Goal: Task Accomplishment & Management: Manage account settings

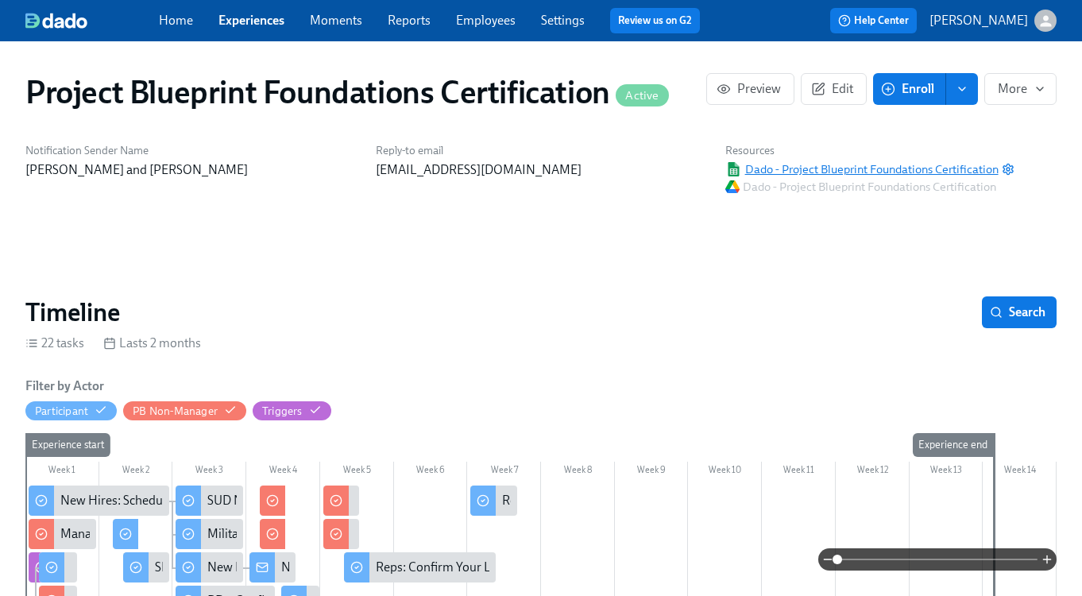
click at [878, 168] on span "Dado - Project Blueprint Foundations Certification" at bounding box center [861, 169] width 273 height 16
click at [263, 22] on link "Experiences" at bounding box center [251, 20] width 66 height 15
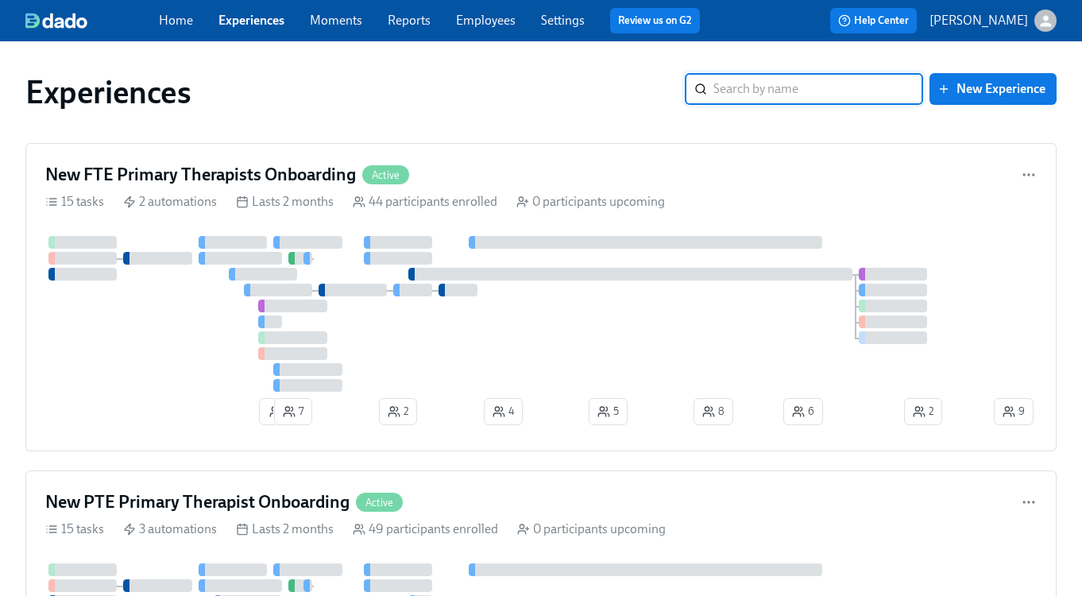
click at [787, 90] on input "search" at bounding box center [818, 89] width 210 height 32
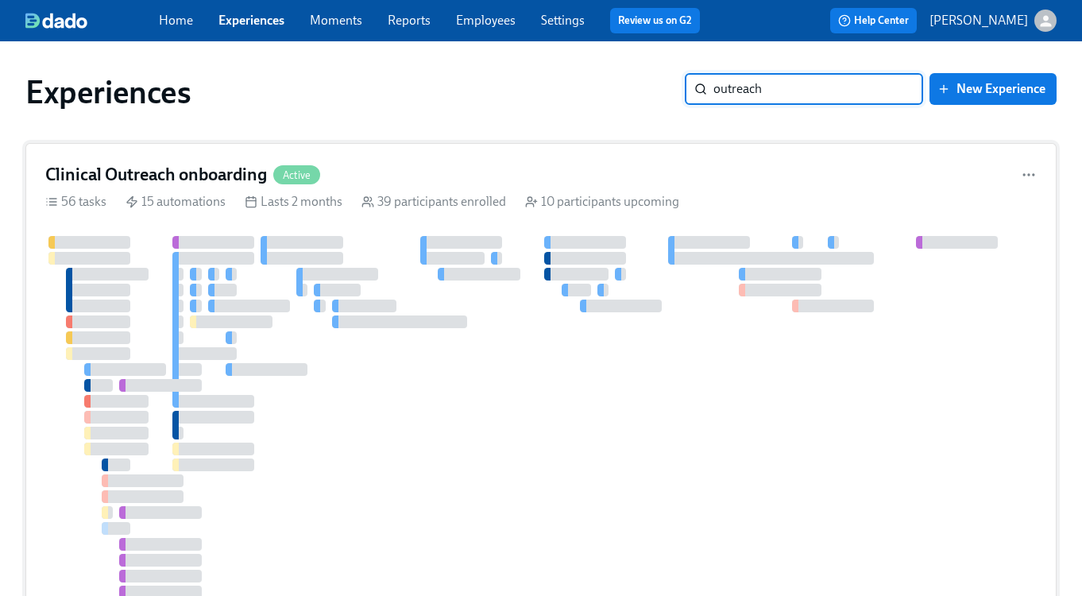
type input "outreach"
click at [133, 174] on h4 "Clinical Outreach onboarding" at bounding box center [156, 175] width 222 height 24
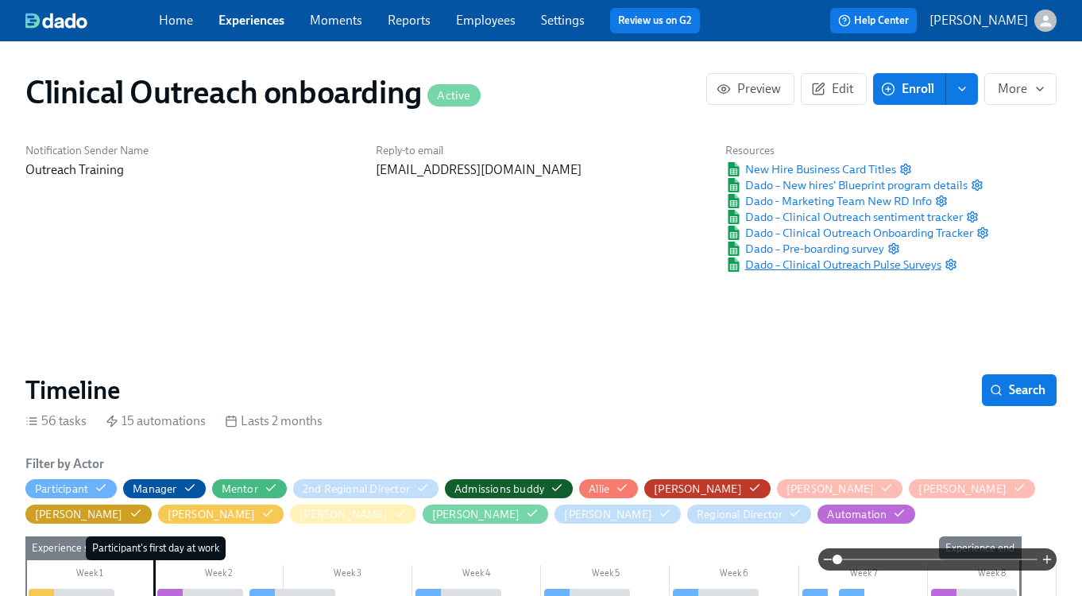
scroll to position [0, 7023]
click at [779, 180] on span "Dado – New hires' Blueprint program details" at bounding box center [846, 185] width 242 height 16
click at [277, 23] on link "Experiences" at bounding box center [251, 20] width 66 height 15
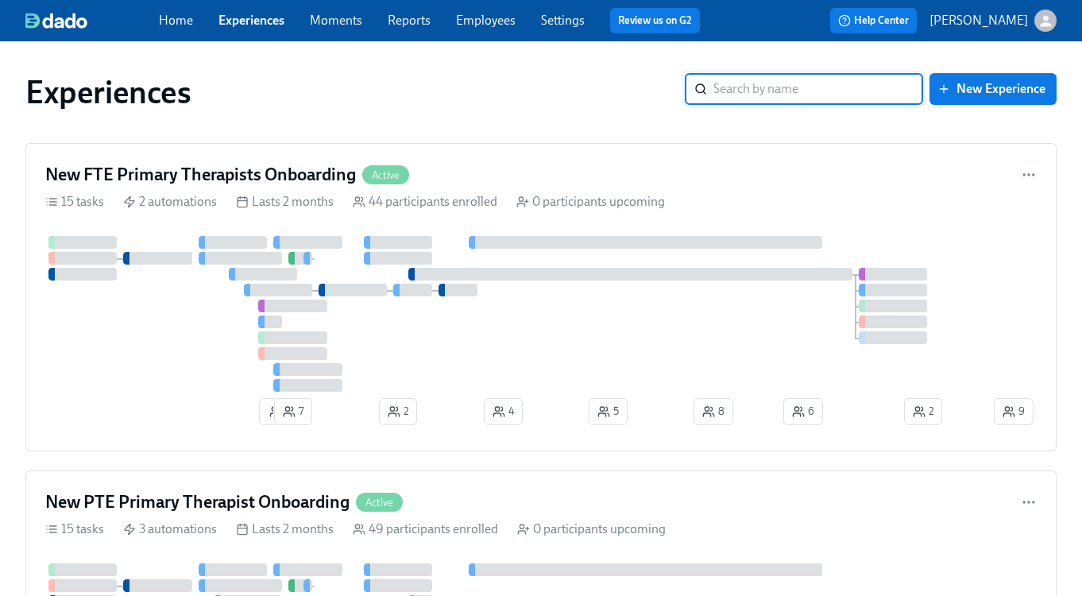
click at [817, 88] on input "search" at bounding box center [818, 89] width 210 height 32
type input "blueprint"
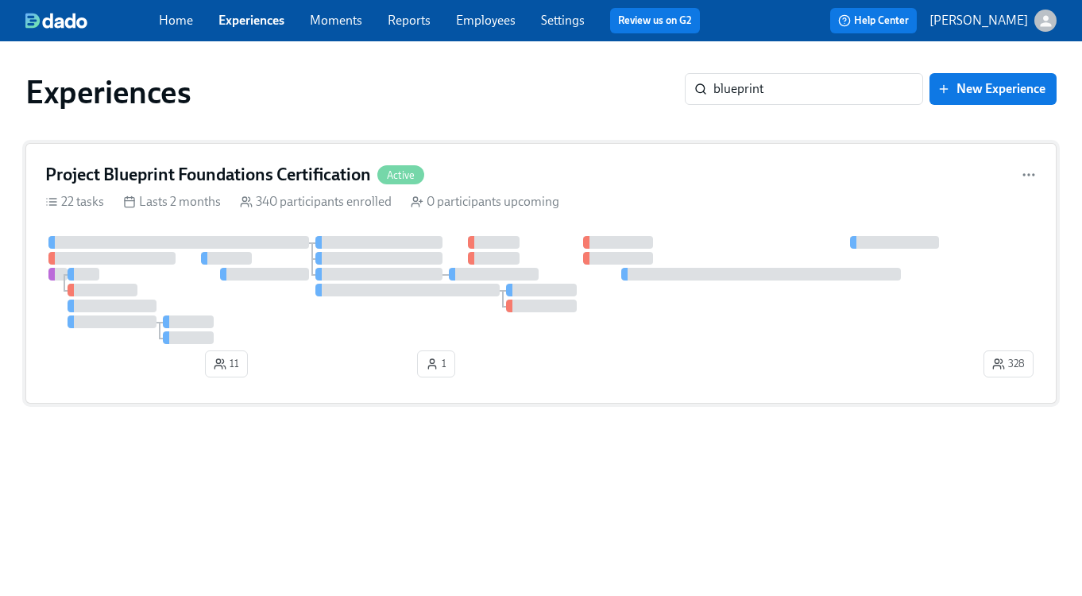
click at [342, 180] on h4 "Project Blueprint Foundations Certification" at bounding box center [208, 175] width 326 height 24
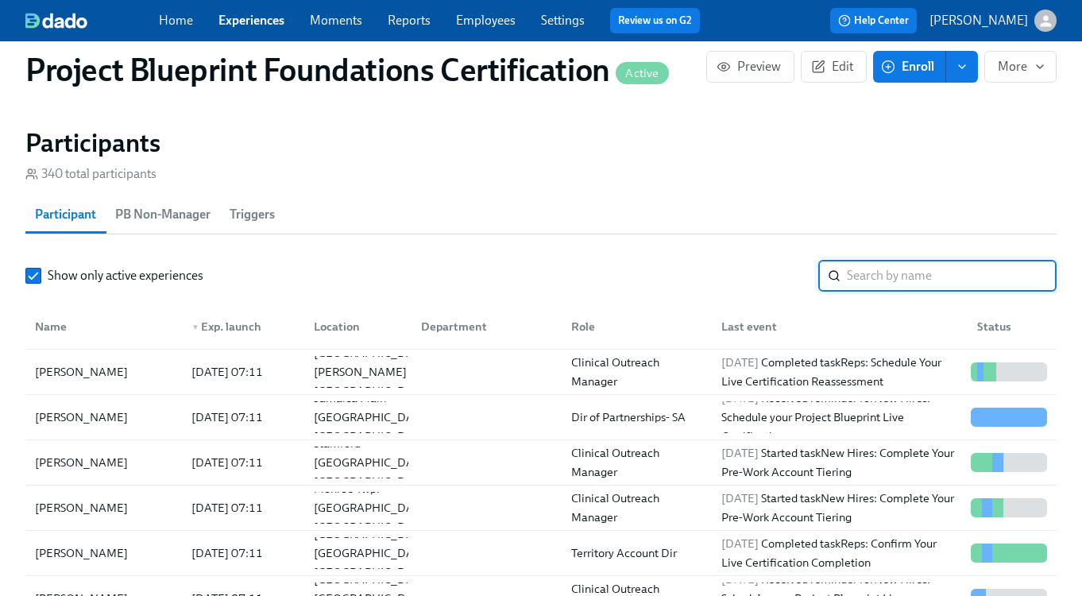
scroll to position [1208, 0]
click at [883, 276] on input "search" at bounding box center [952, 275] width 210 height 32
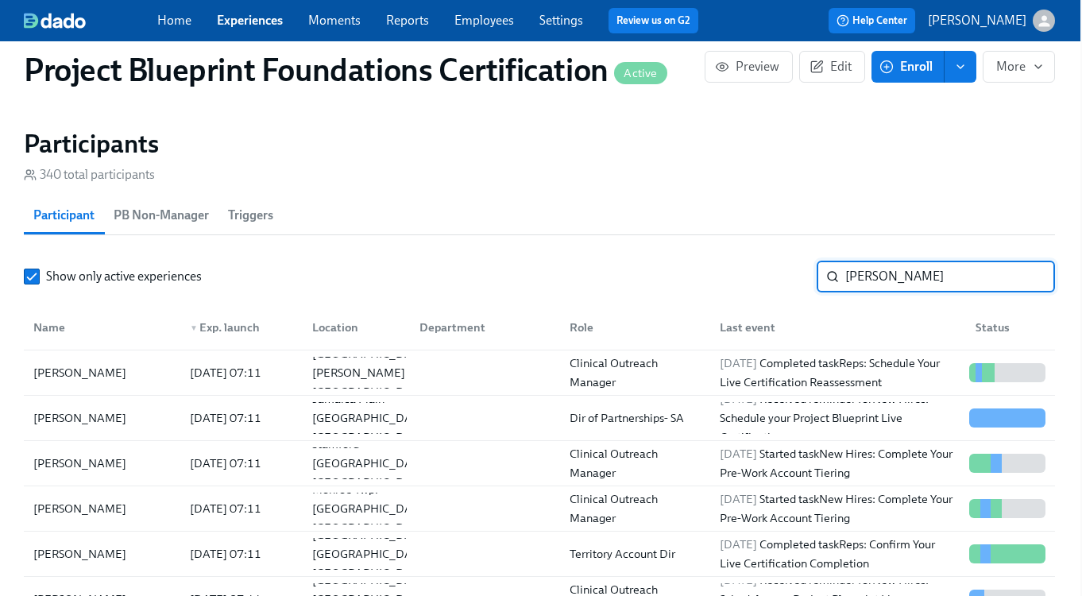
type input "[PERSON_NAME]"
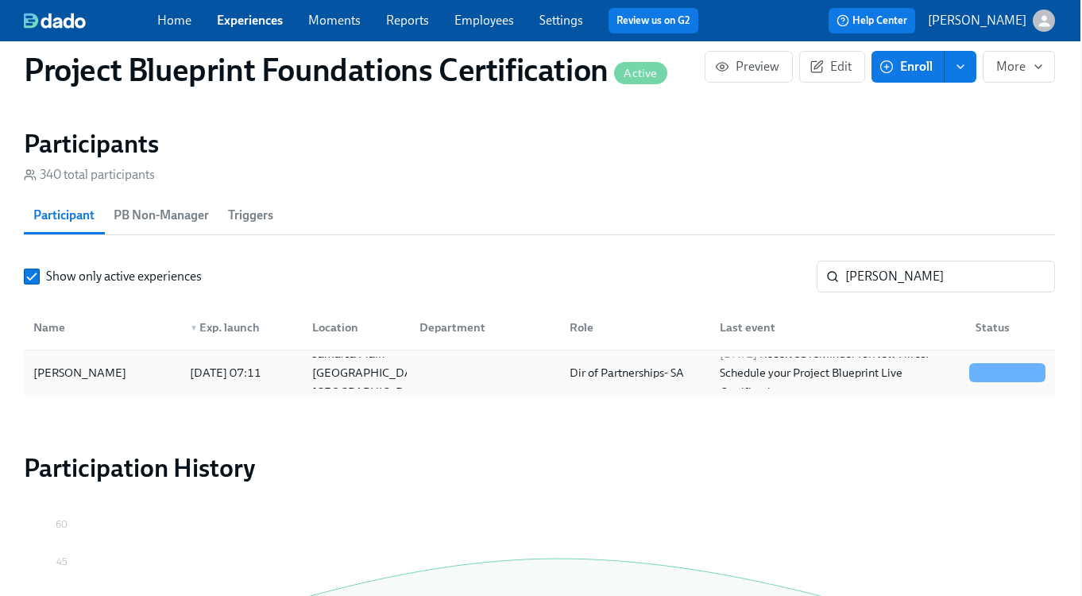
click at [96, 361] on div "[PERSON_NAME]" at bounding box center [102, 373] width 150 height 32
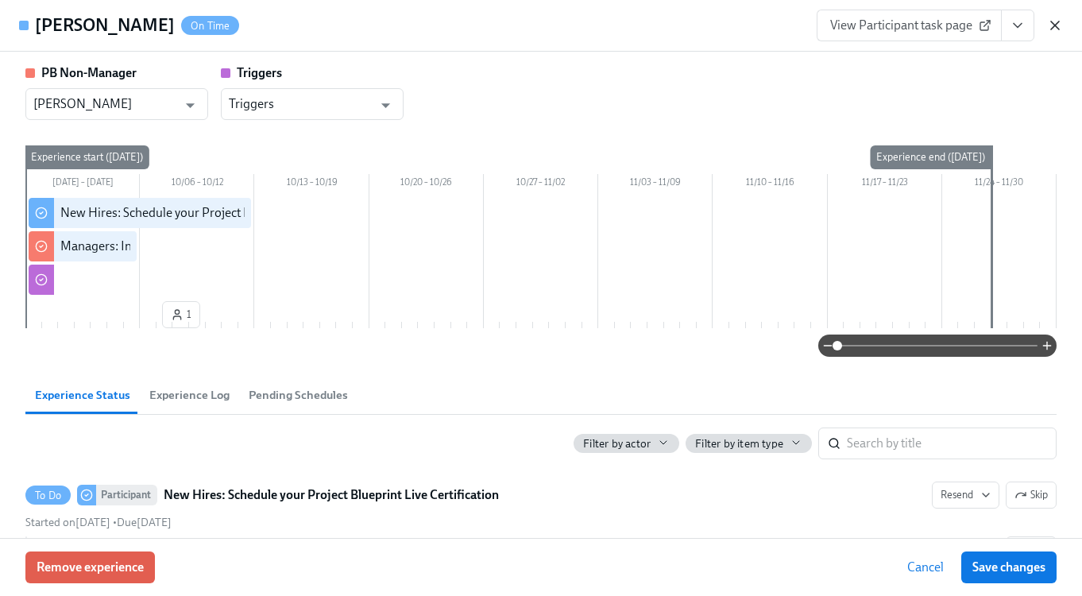
click at [1061, 20] on icon "button" at bounding box center [1055, 25] width 16 height 16
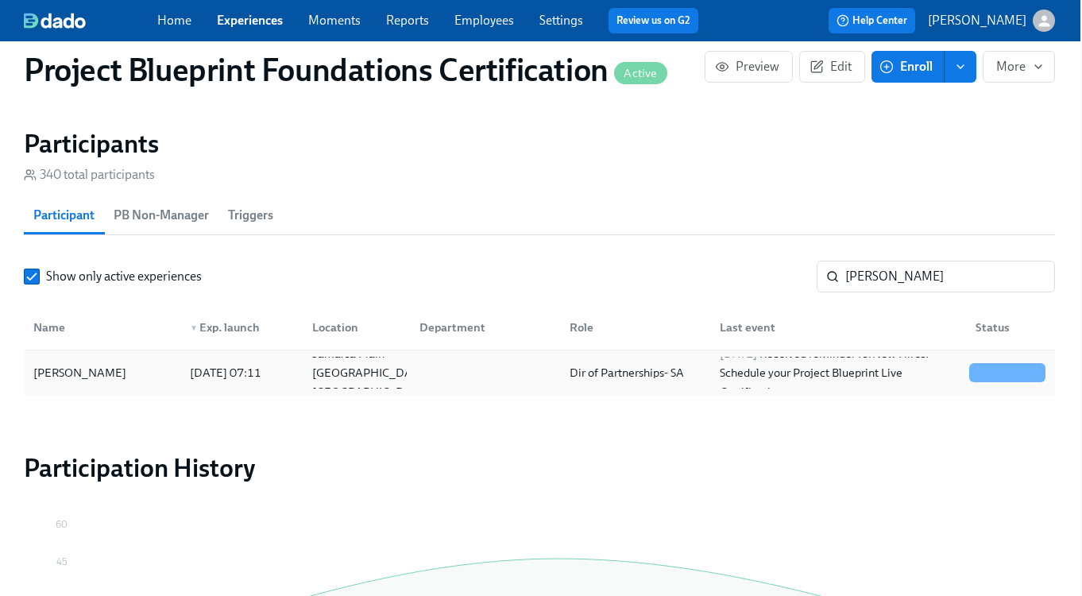
click at [85, 380] on div "[PERSON_NAME]" at bounding box center [80, 372] width 106 height 19
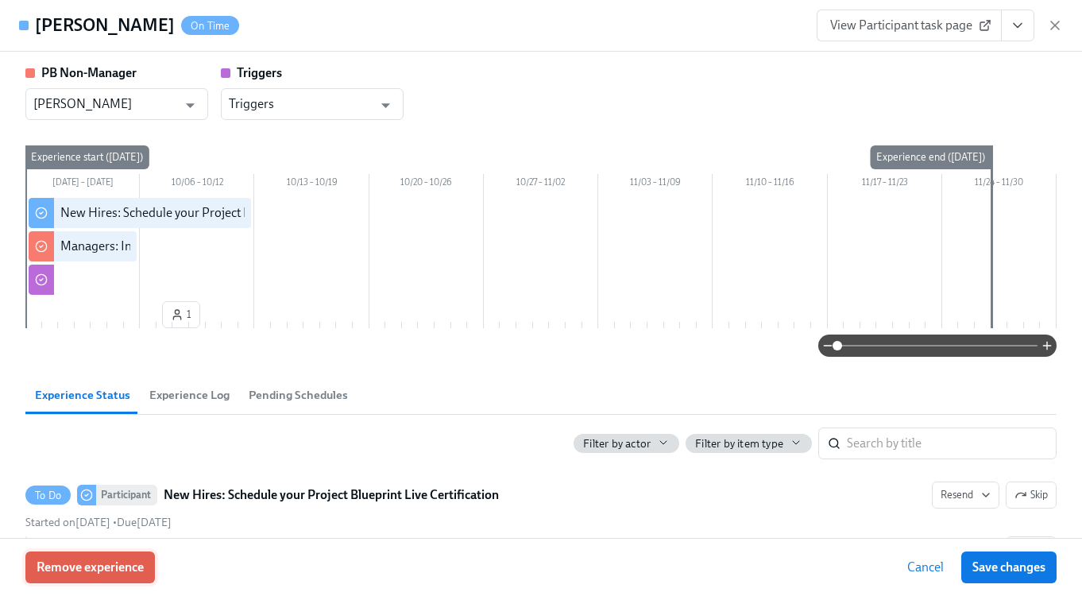
click at [126, 578] on button "Remove experience" at bounding box center [90, 567] width 130 height 32
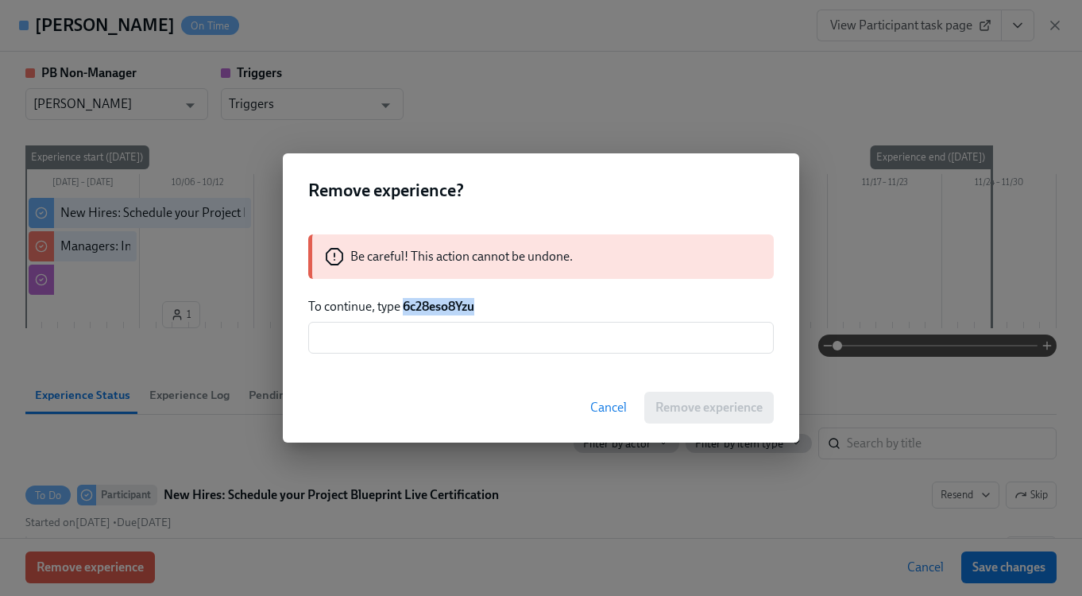
drag, startPoint x: 465, startPoint y: 307, endPoint x: 404, endPoint y: 307, distance: 61.2
click at [404, 307] on p "To continue, type 6c28eso8Yzu" at bounding box center [541, 306] width 466 height 17
copy strong "6c28eso8Yzu"
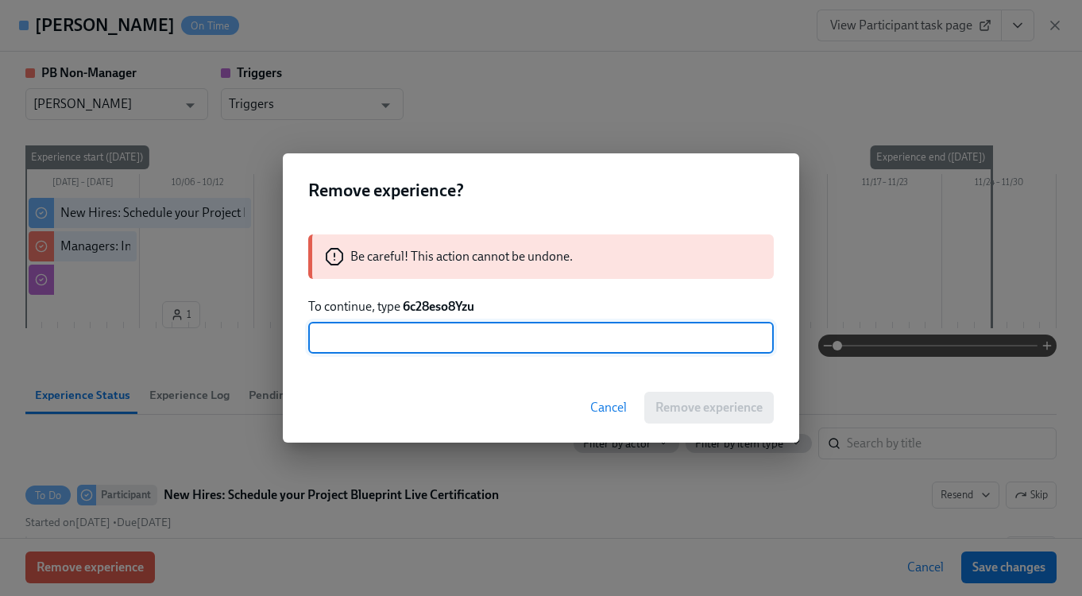
click at [488, 347] on input "text" at bounding box center [541, 338] width 466 height 32
paste input "6c28eso8Yzu"
type input "6c28eso8Yzu"
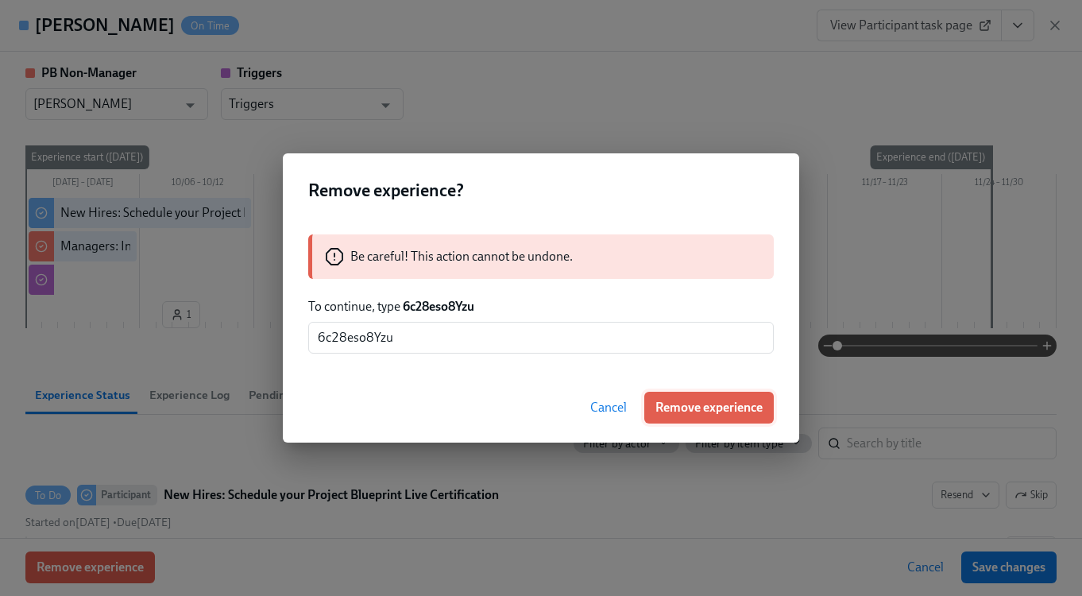
click at [751, 412] on span "Remove experience" at bounding box center [708, 408] width 107 height 16
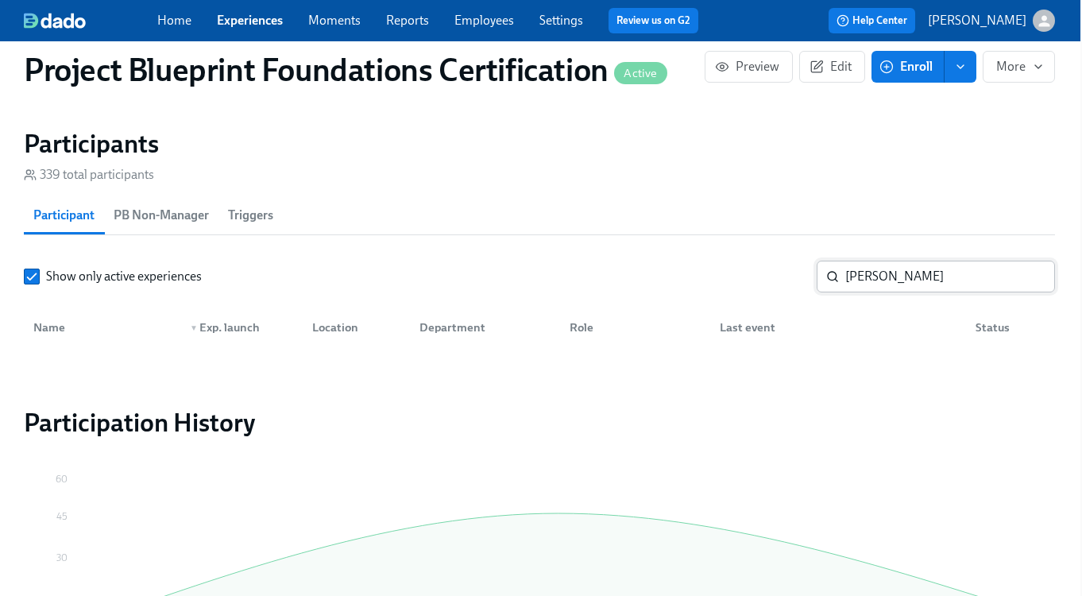
drag, startPoint x: 871, startPoint y: 269, endPoint x: 889, endPoint y: 270, distance: 18.3
click at [871, 269] on input "[PERSON_NAME]" at bounding box center [950, 277] width 210 height 32
click at [1030, 276] on input "[PERSON_NAME]" at bounding box center [950, 277] width 210 height 32
